Goal: Task Accomplishment & Management: Complete application form

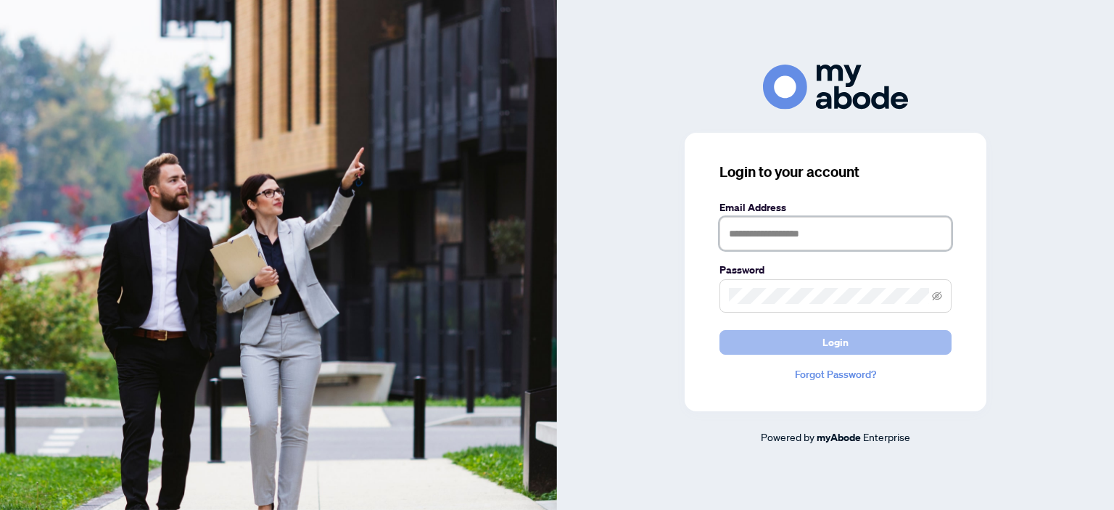
type input "**********"
click at [751, 341] on button "Login" at bounding box center [836, 342] width 232 height 25
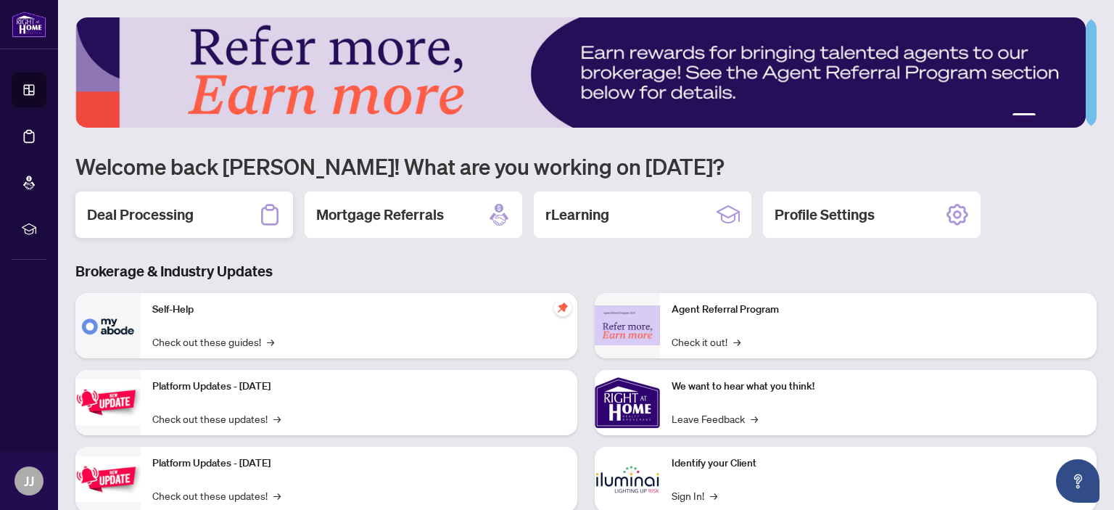
click at [165, 205] on h2 "Deal Processing" at bounding box center [140, 215] width 107 height 20
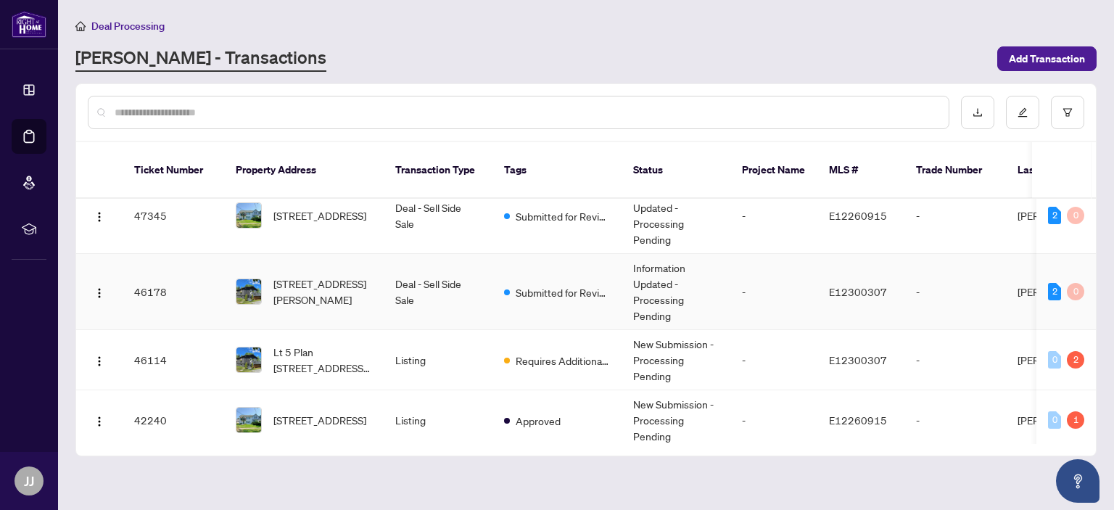
scroll to position [145, 0]
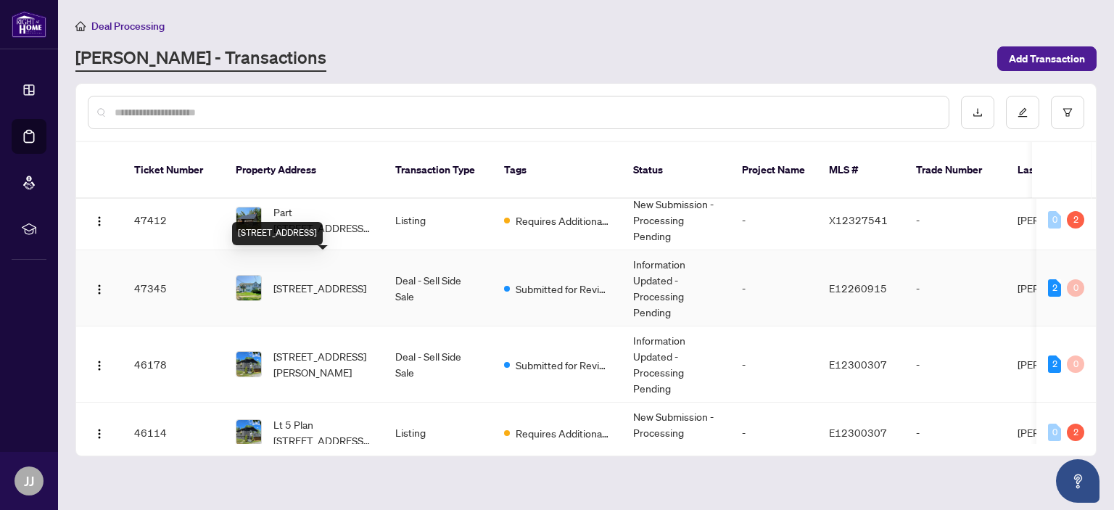
click at [303, 280] on span "[STREET_ADDRESS]" at bounding box center [319, 288] width 93 height 16
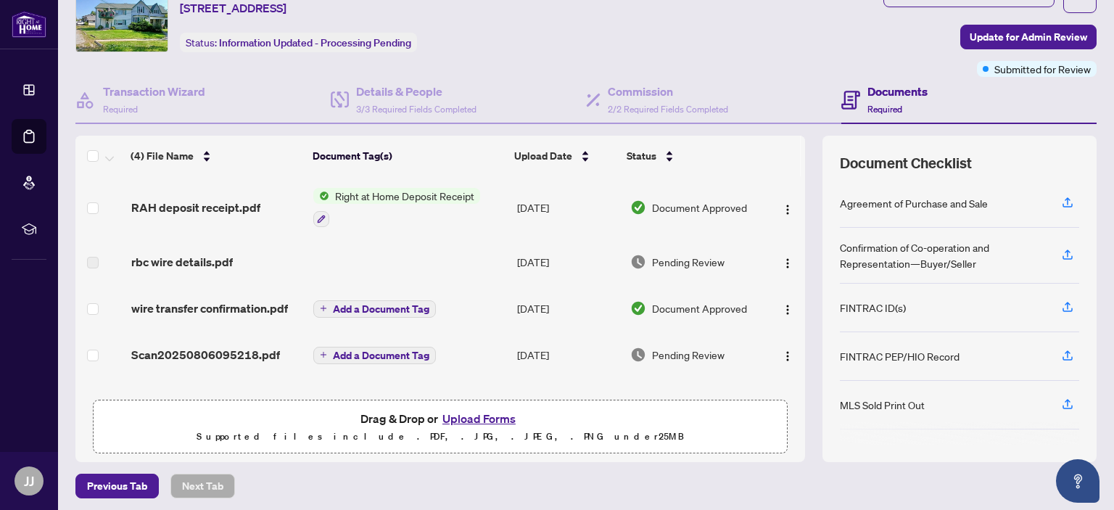
scroll to position [118, 0]
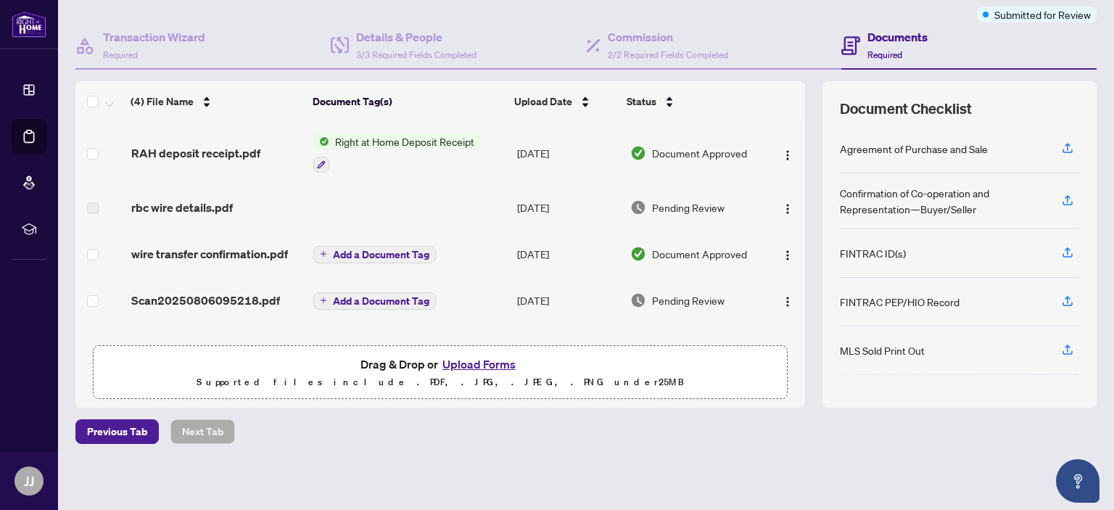
click at [464, 360] on button "Upload Forms" at bounding box center [479, 364] width 82 height 19
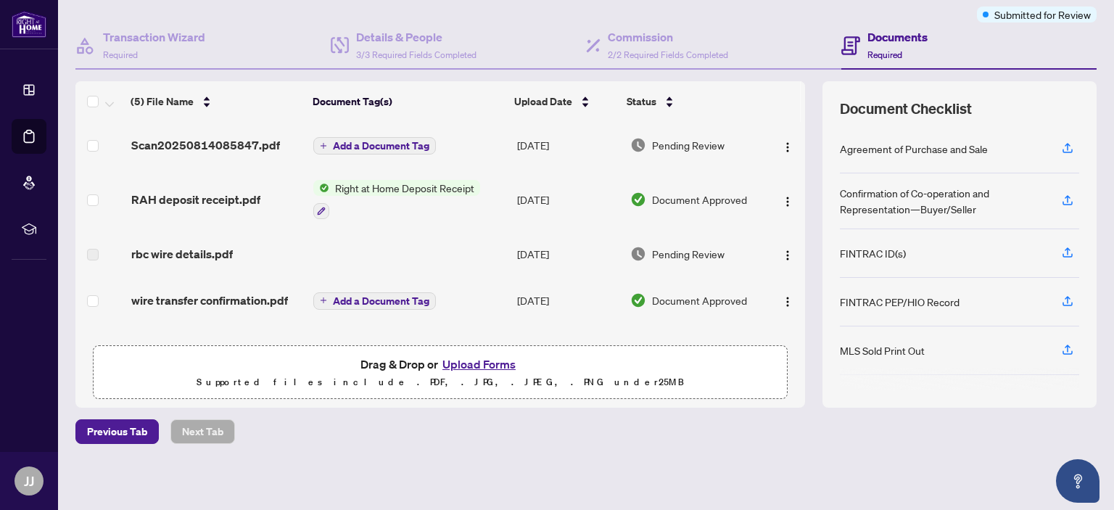
scroll to position [0, 0]
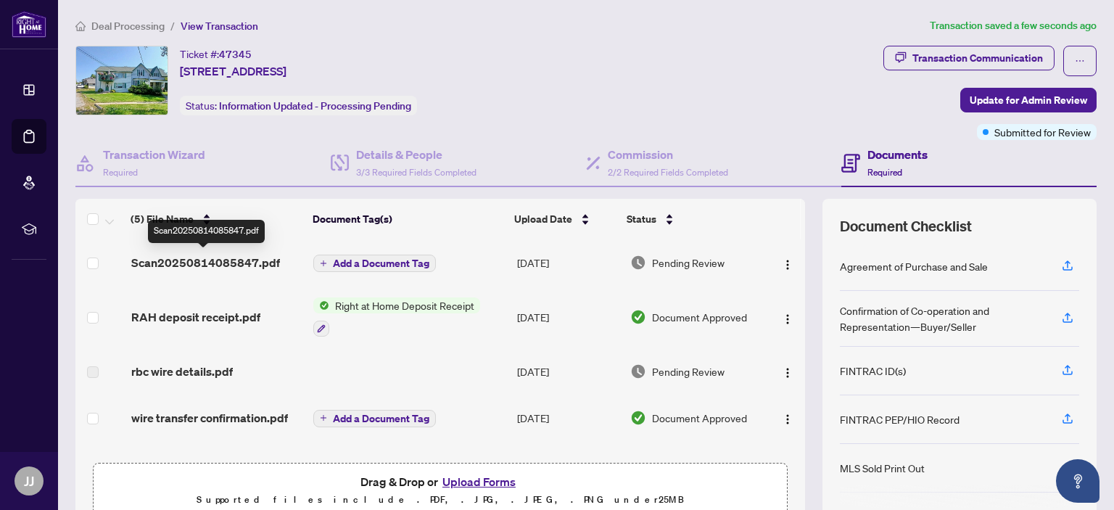
click at [227, 262] on span "Scan20250814085847.pdf" at bounding box center [205, 262] width 149 height 17
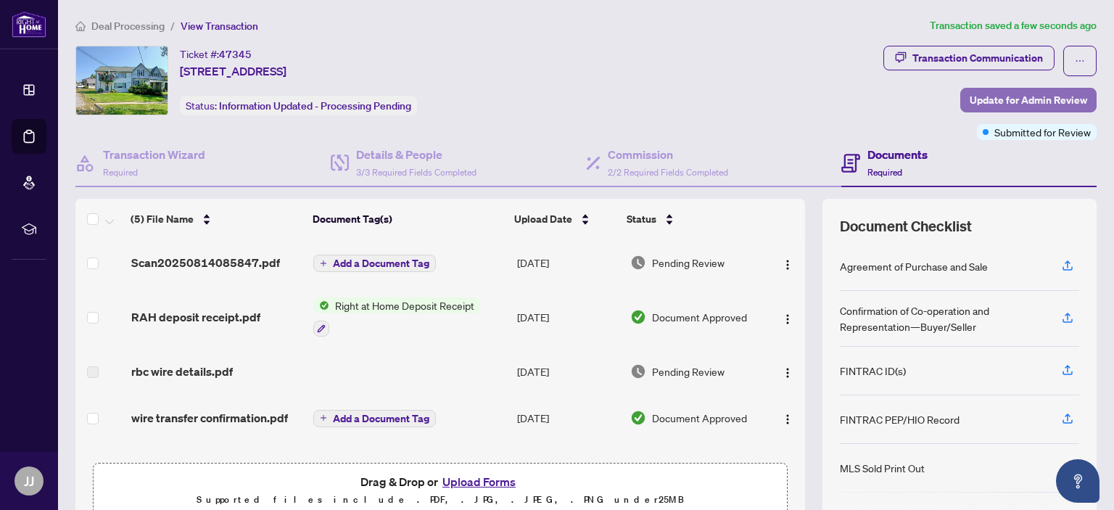
click at [1018, 94] on span "Update for Admin Review" at bounding box center [1029, 99] width 118 height 23
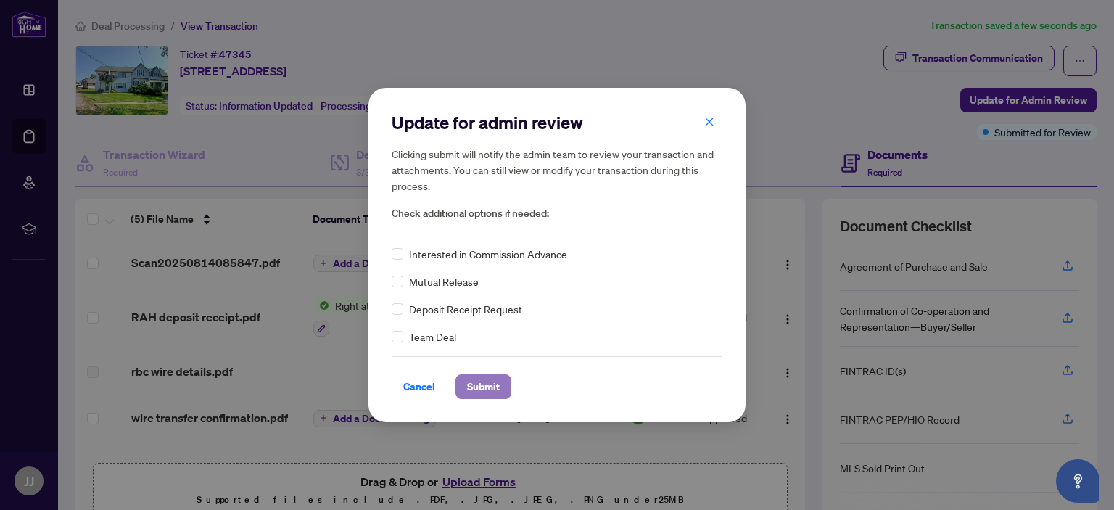
click at [468, 384] on span "Submit" at bounding box center [483, 386] width 33 height 23
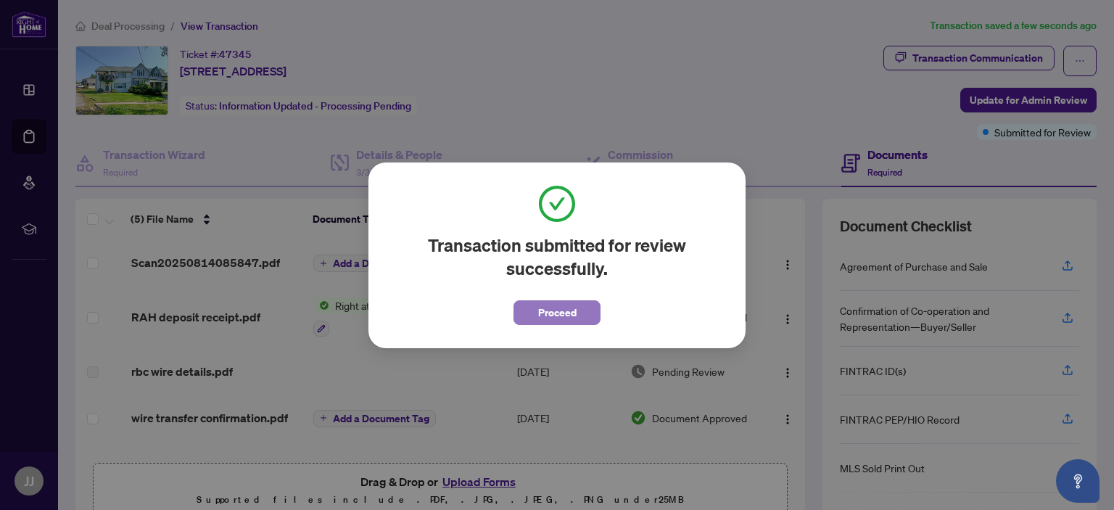
click at [551, 314] on span "Proceed" at bounding box center [557, 312] width 38 height 23
